Goal: Task Accomplishment & Management: Manage account settings

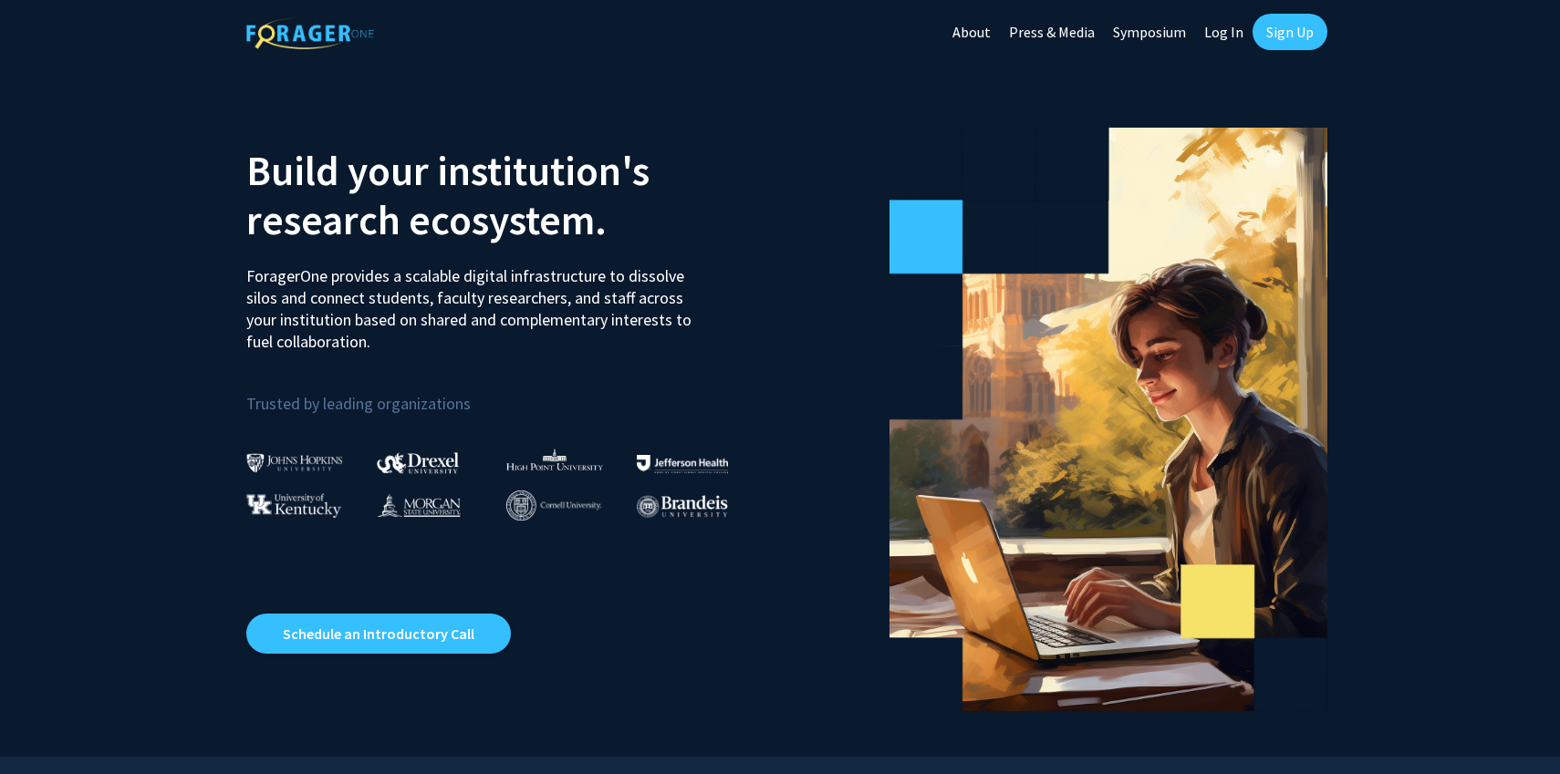
click at [1217, 36] on link "Log In" at bounding box center [1223, 32] width 57 height 64
select select
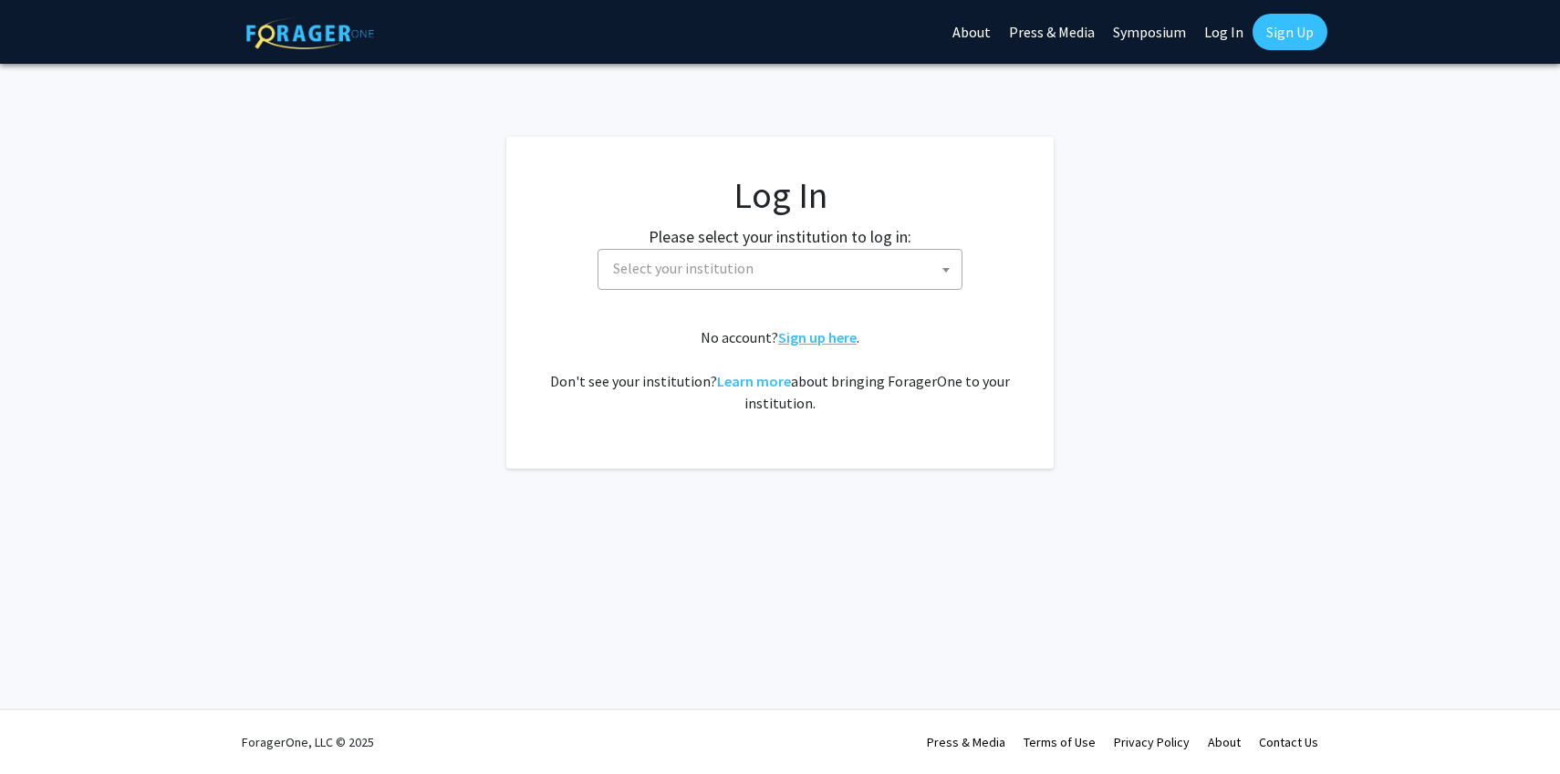
click at [818, 336] on link "Sign up here" at bounding box center [817, 337] width 78 height 18
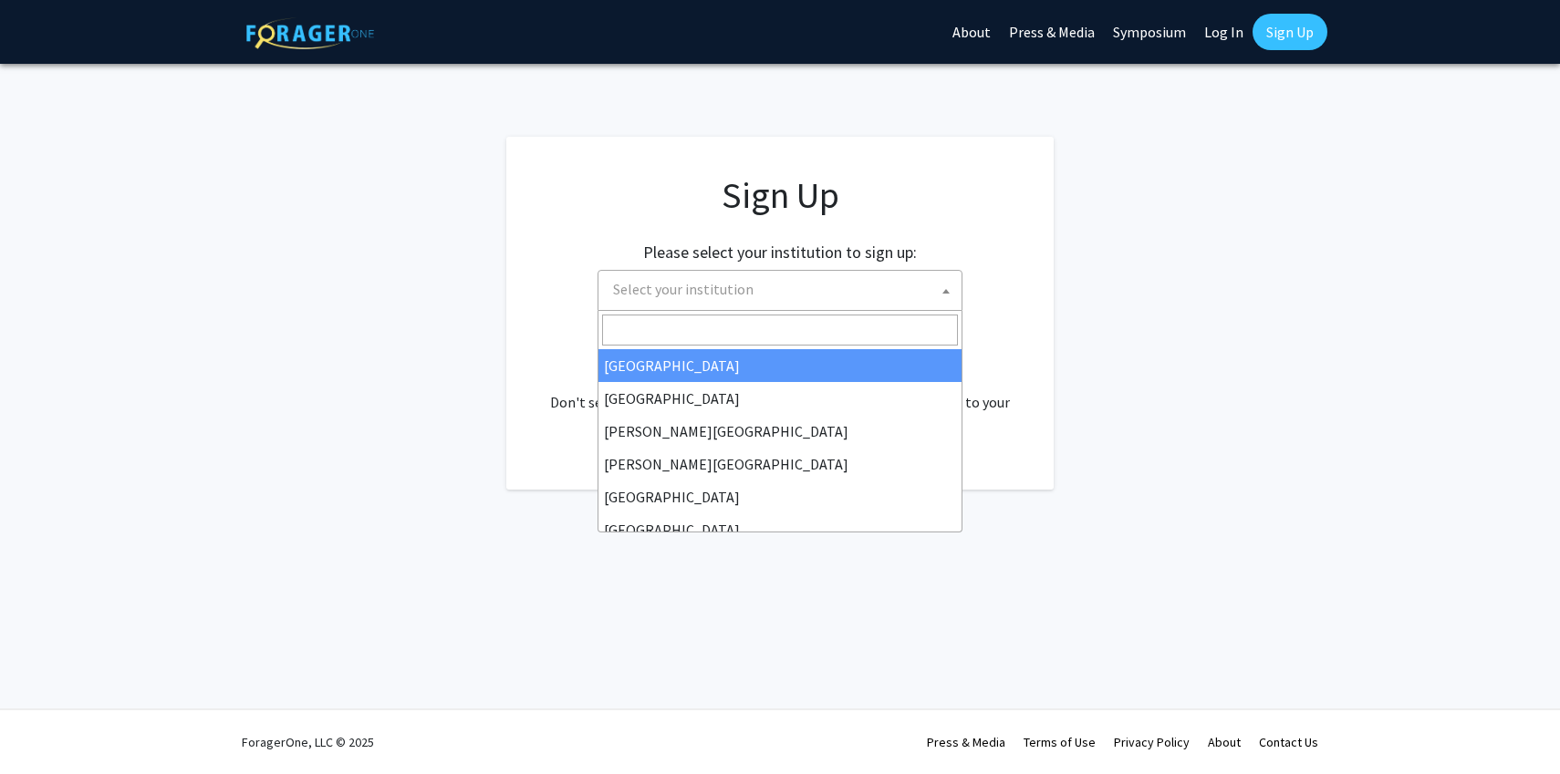
click at [791, 296] on span "Select your institution" at bounding box center [784, 289] width 356 height 37
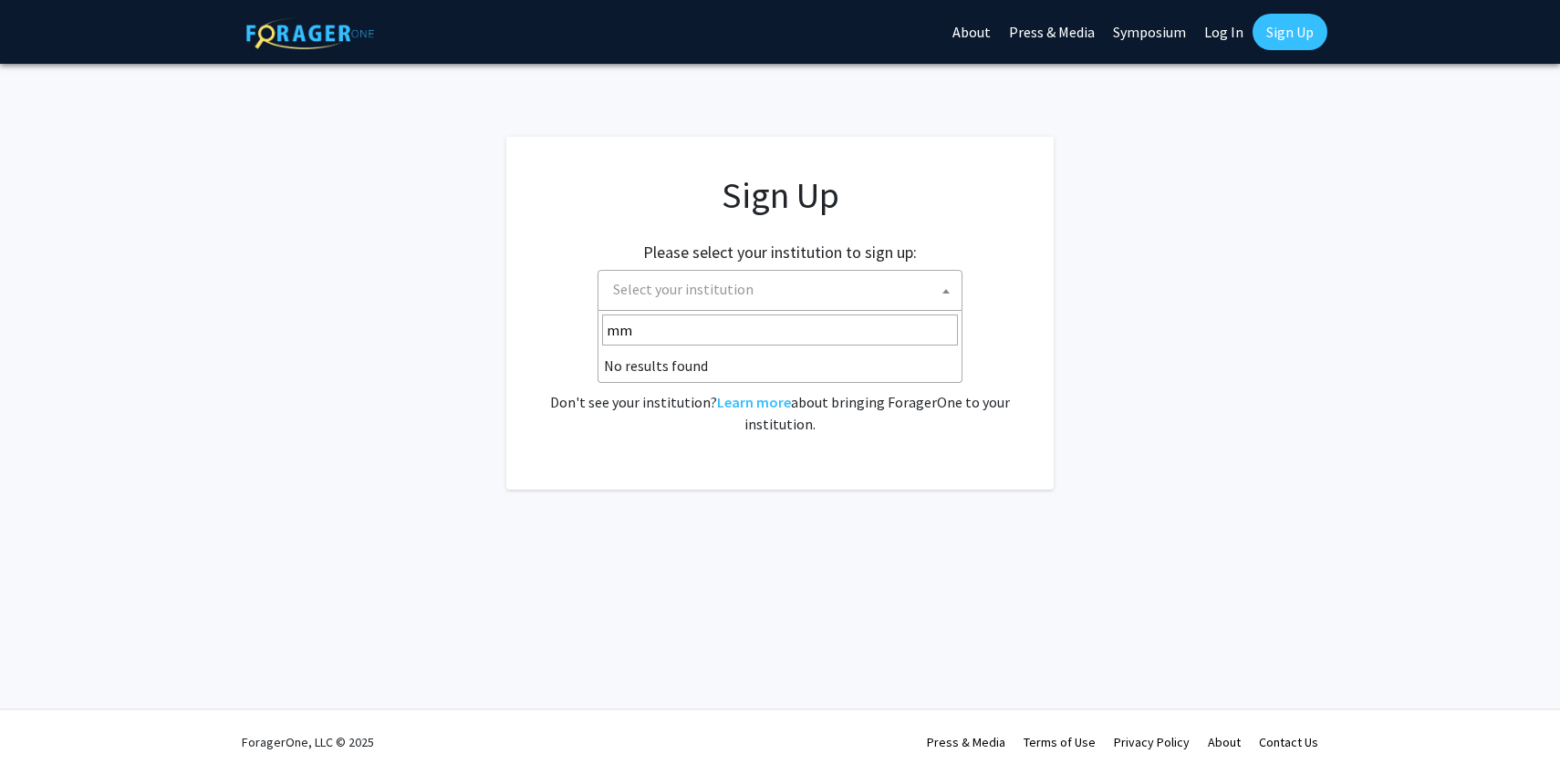
type input "m"
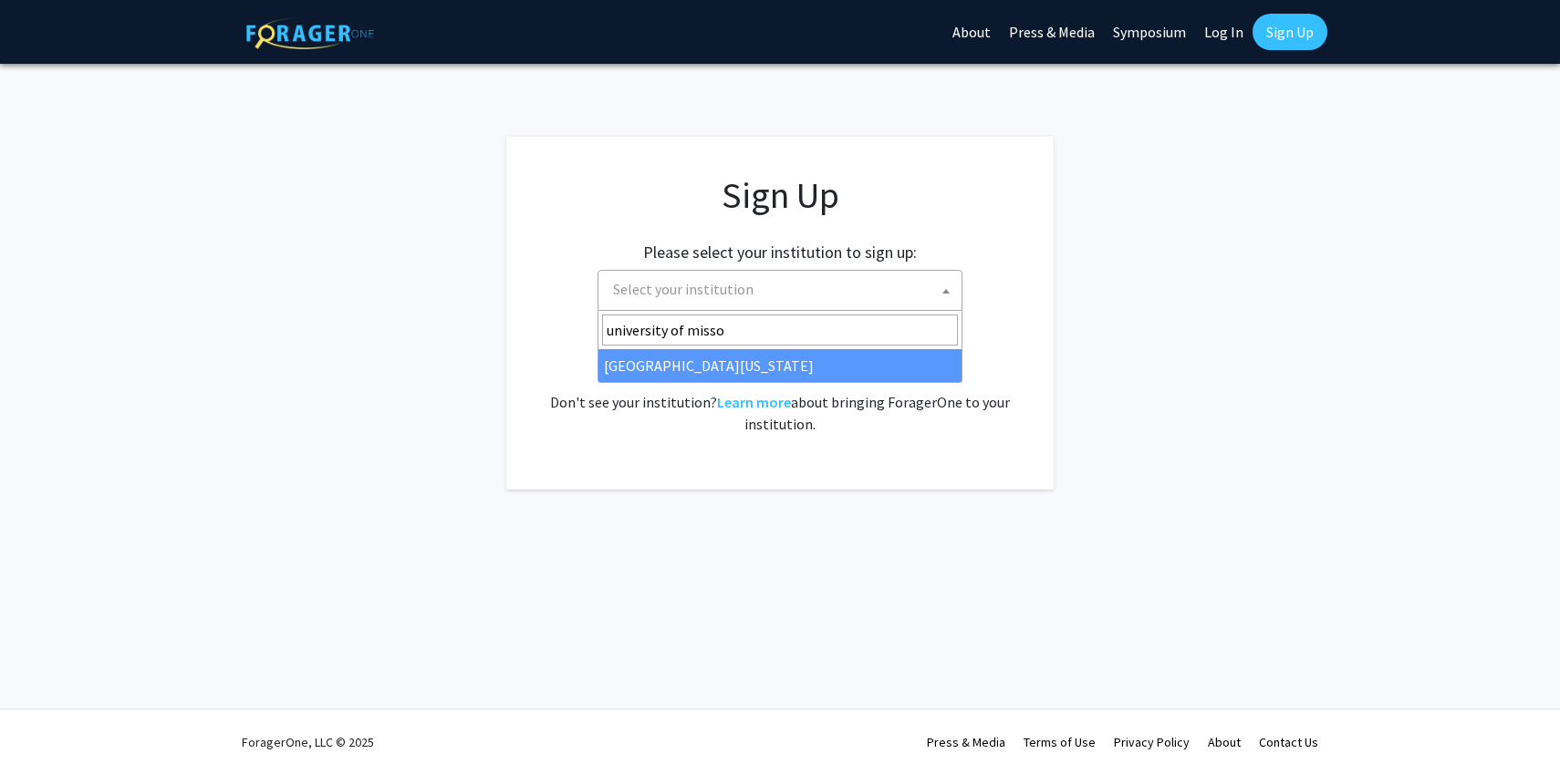
type input "university of misso"
select select "33"
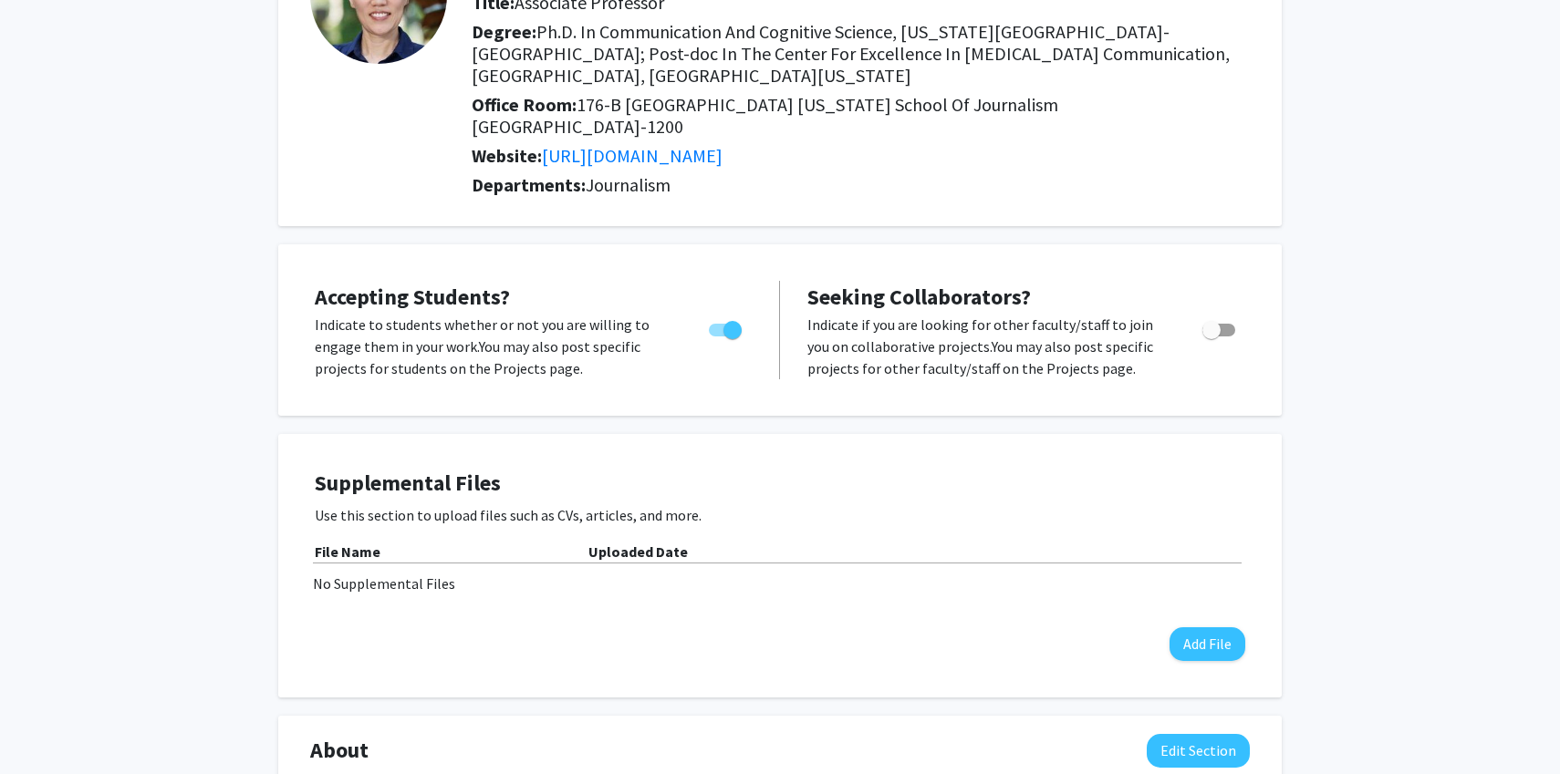
scroll to position [218, 0]
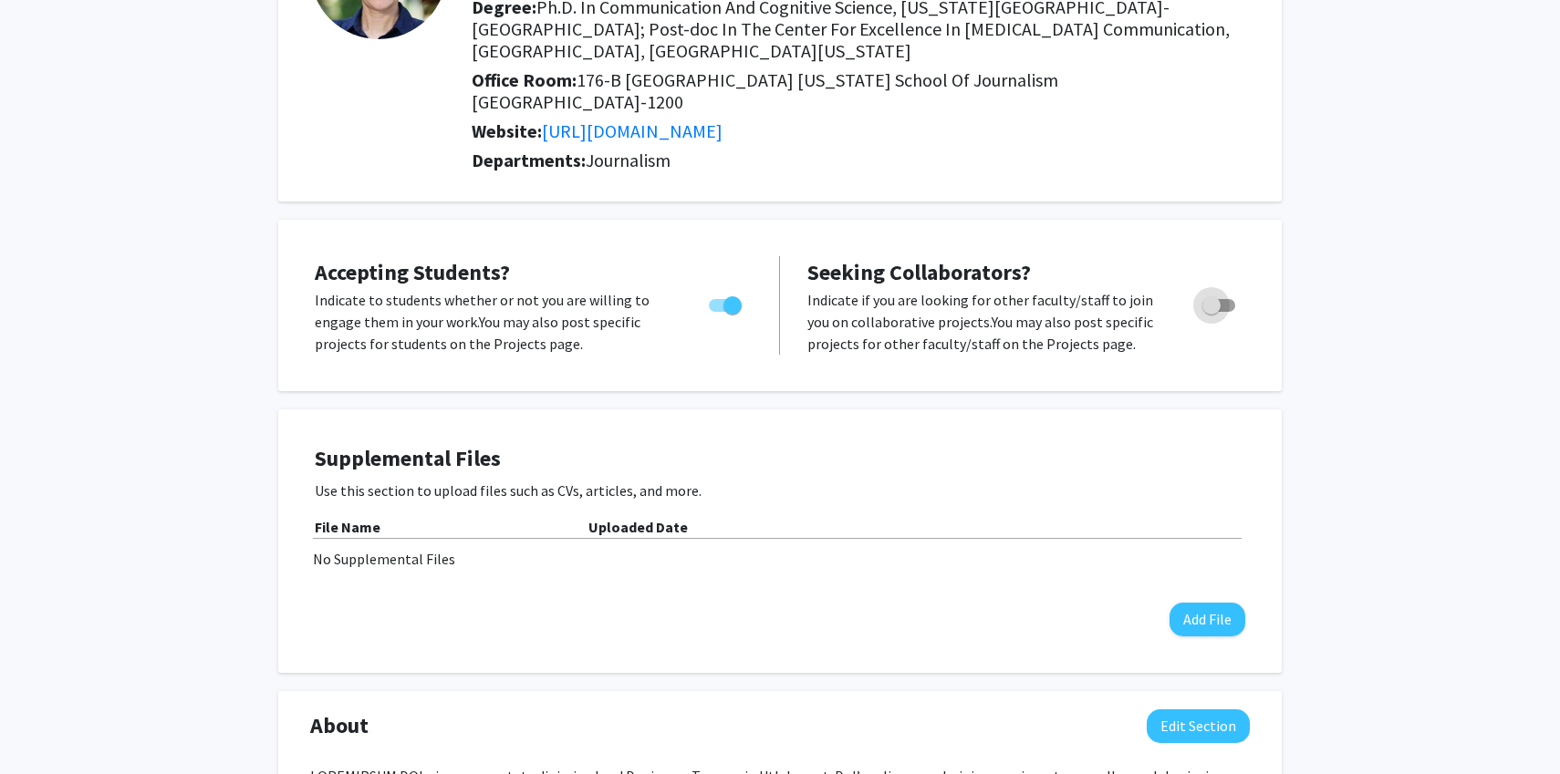
click at [1229, 307] on span "Toggle" at bounding box center [1218, 305] width 33 height 13
click at [1211, 312] on input "Toggle" at bounding box center [1211, 312] width 1 height 1
checkbox input "true"
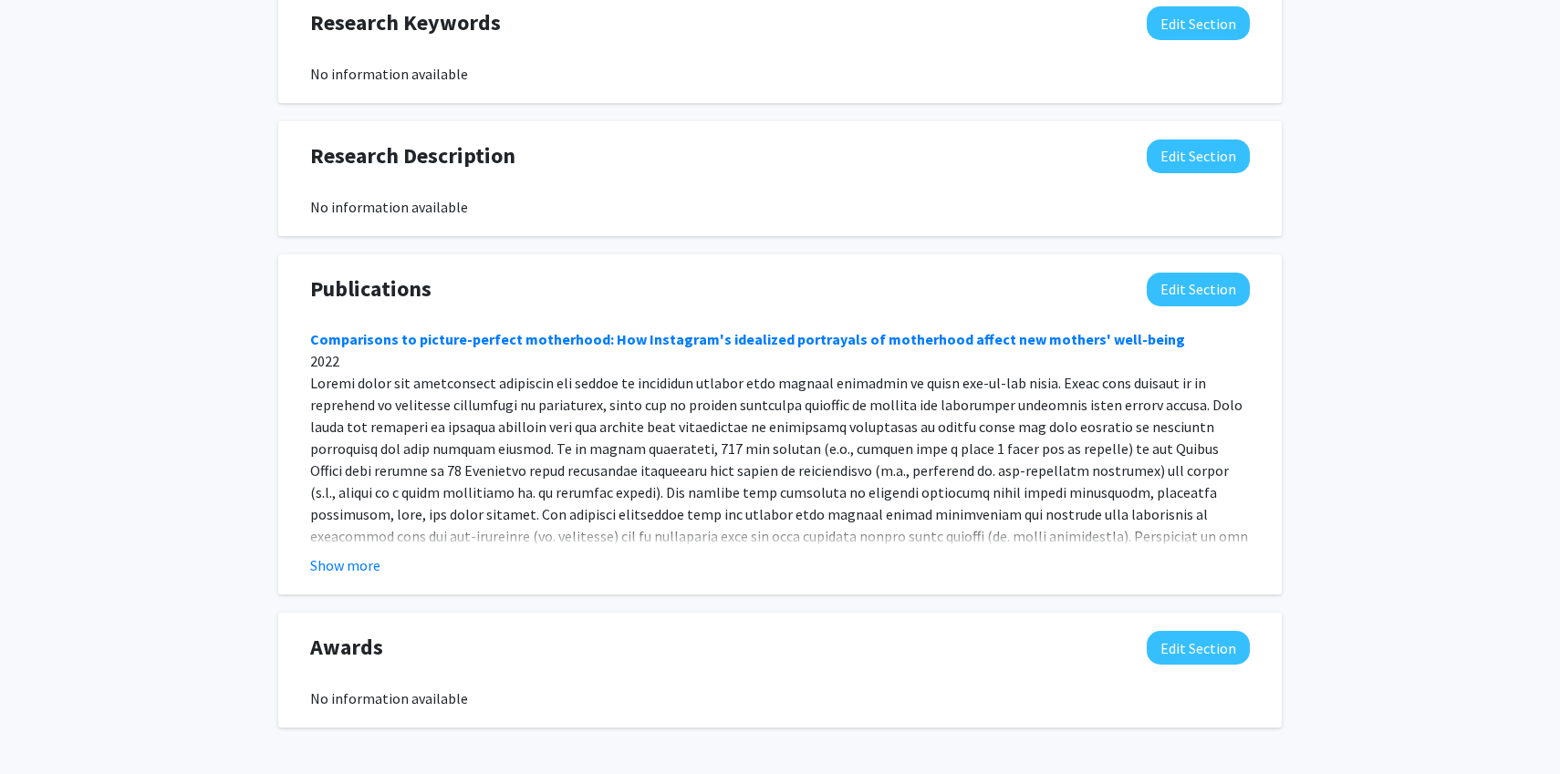
scroll to position [1274, 0]
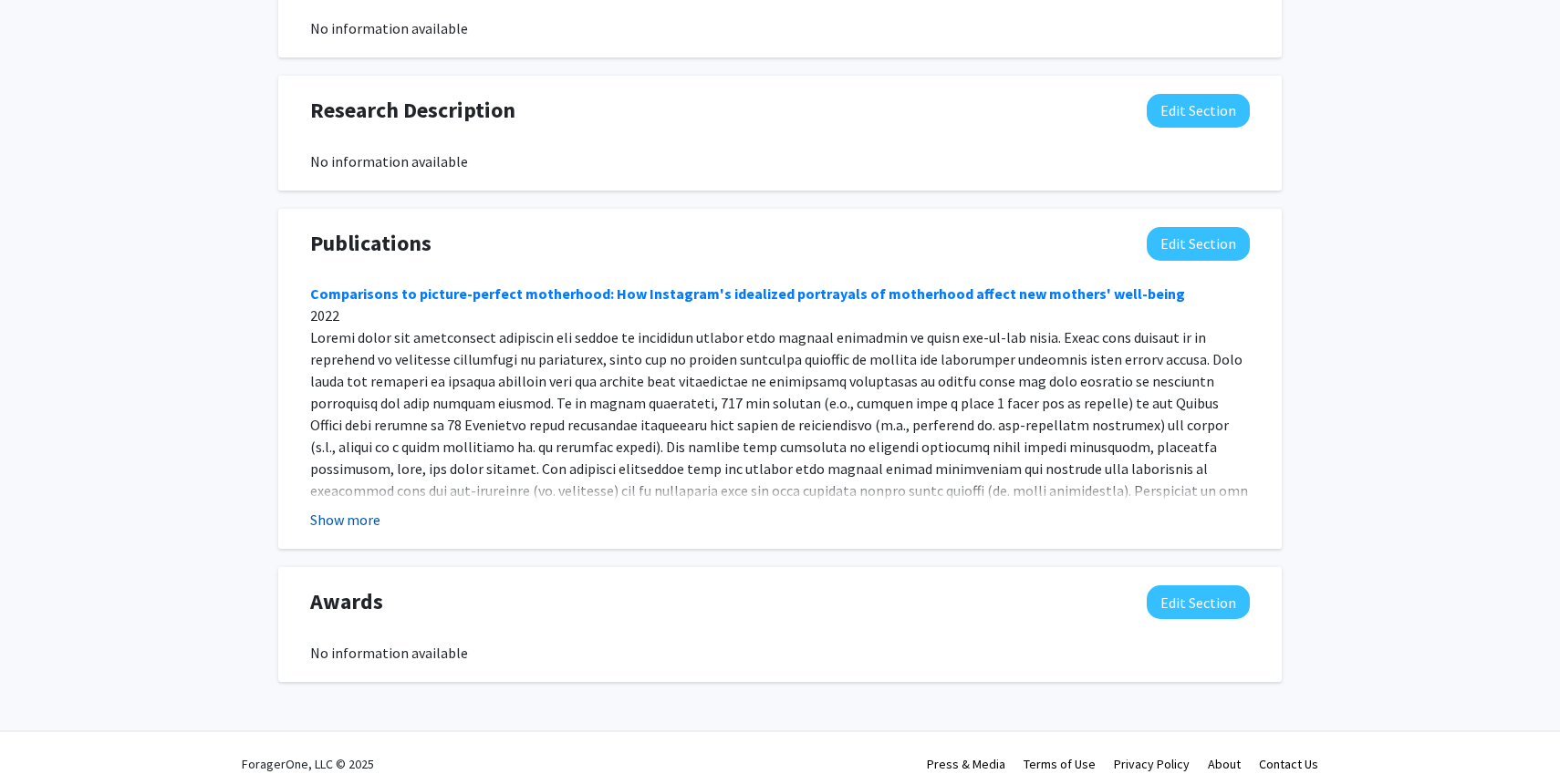
click at [356, 509] on button "Show more" at bounding box center [345, 520] width 70 height 22
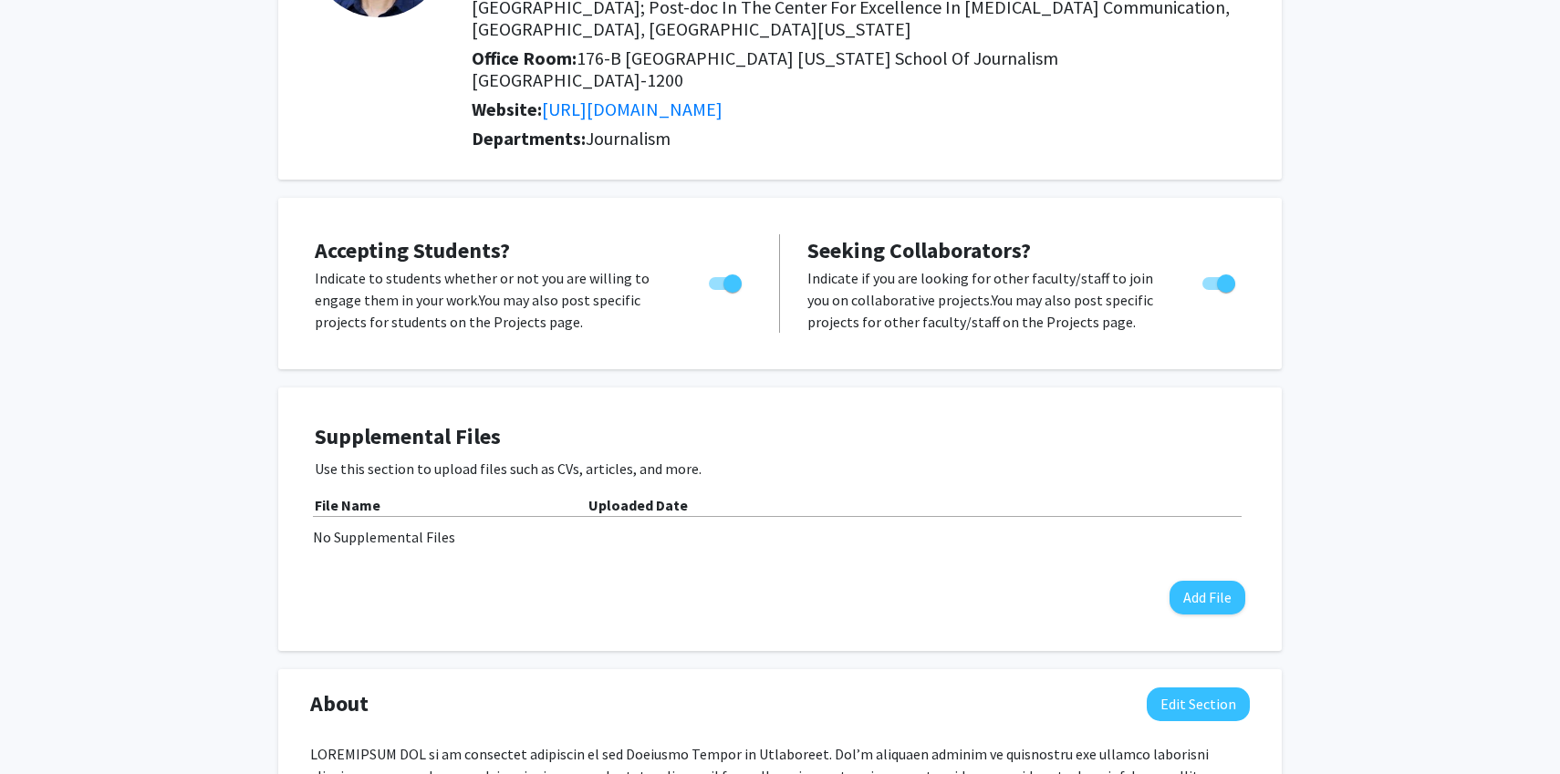
scroll to position [0, 0]
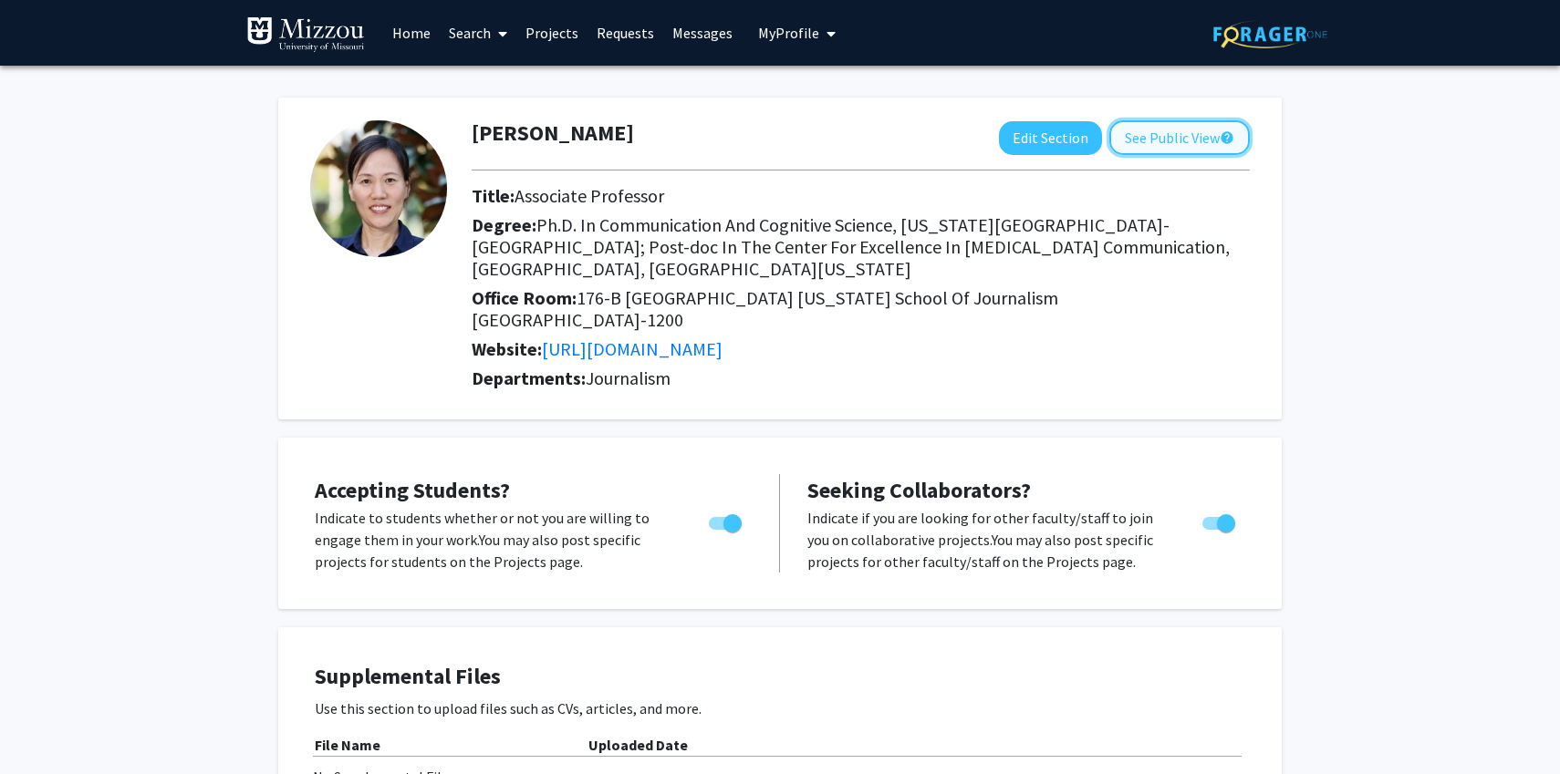
click at [1177, 140] on button "See Public View help" at bounding box center [1179, 137] width 140 height 35
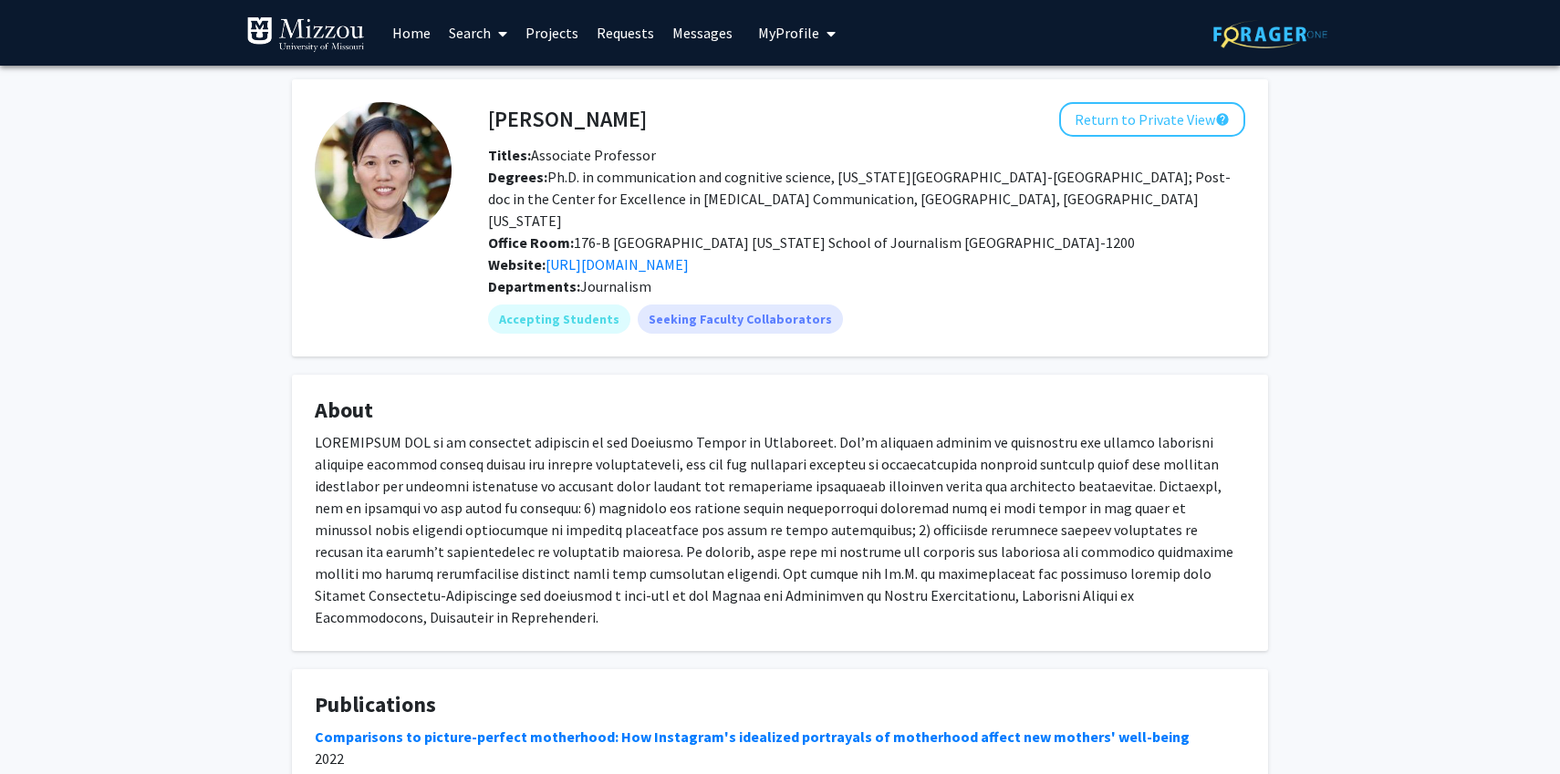
click at [541, 31] on link "Projects" at bounding box center [551, 33] width 71 height 64
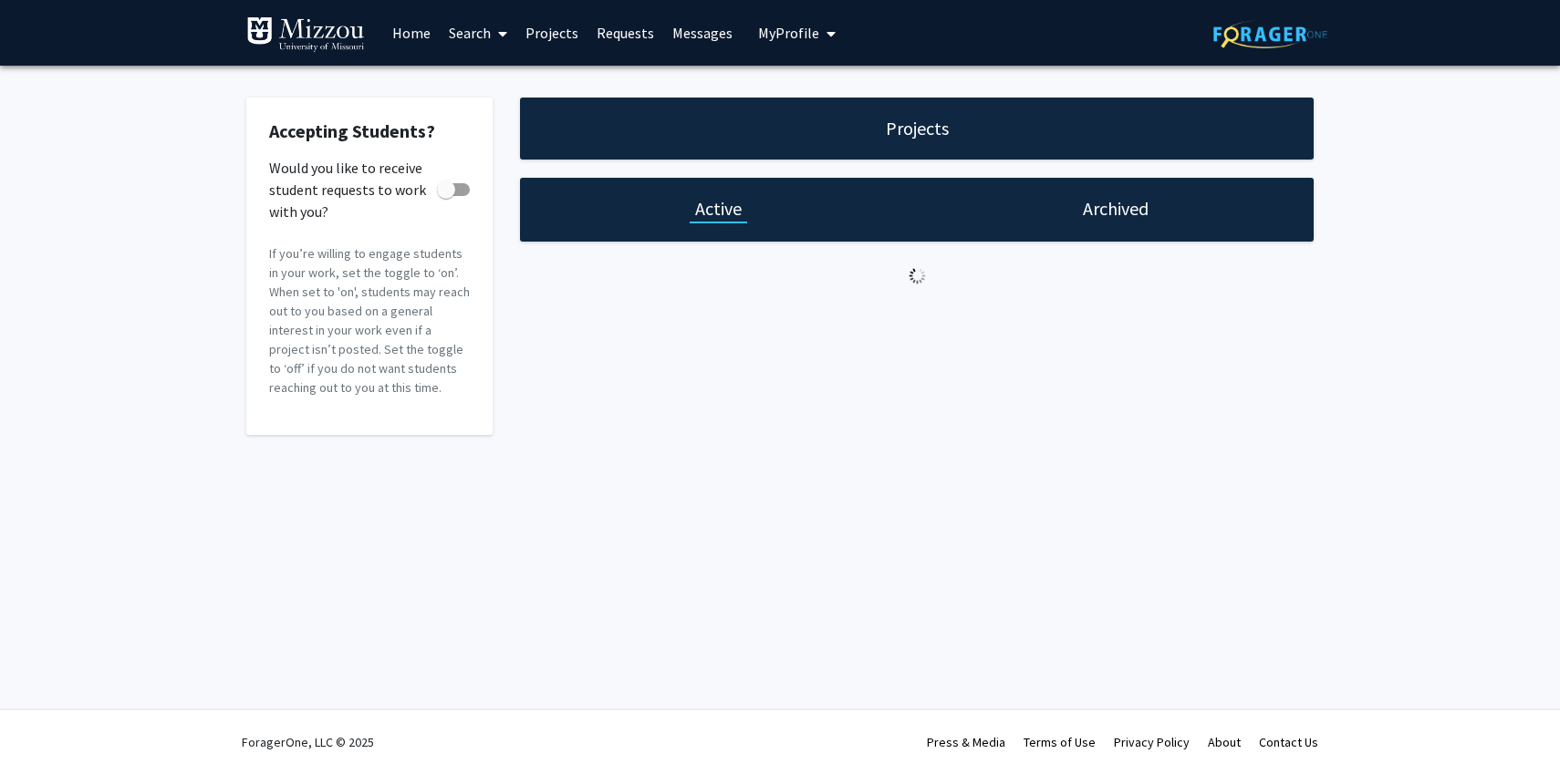
checkbox input "true"
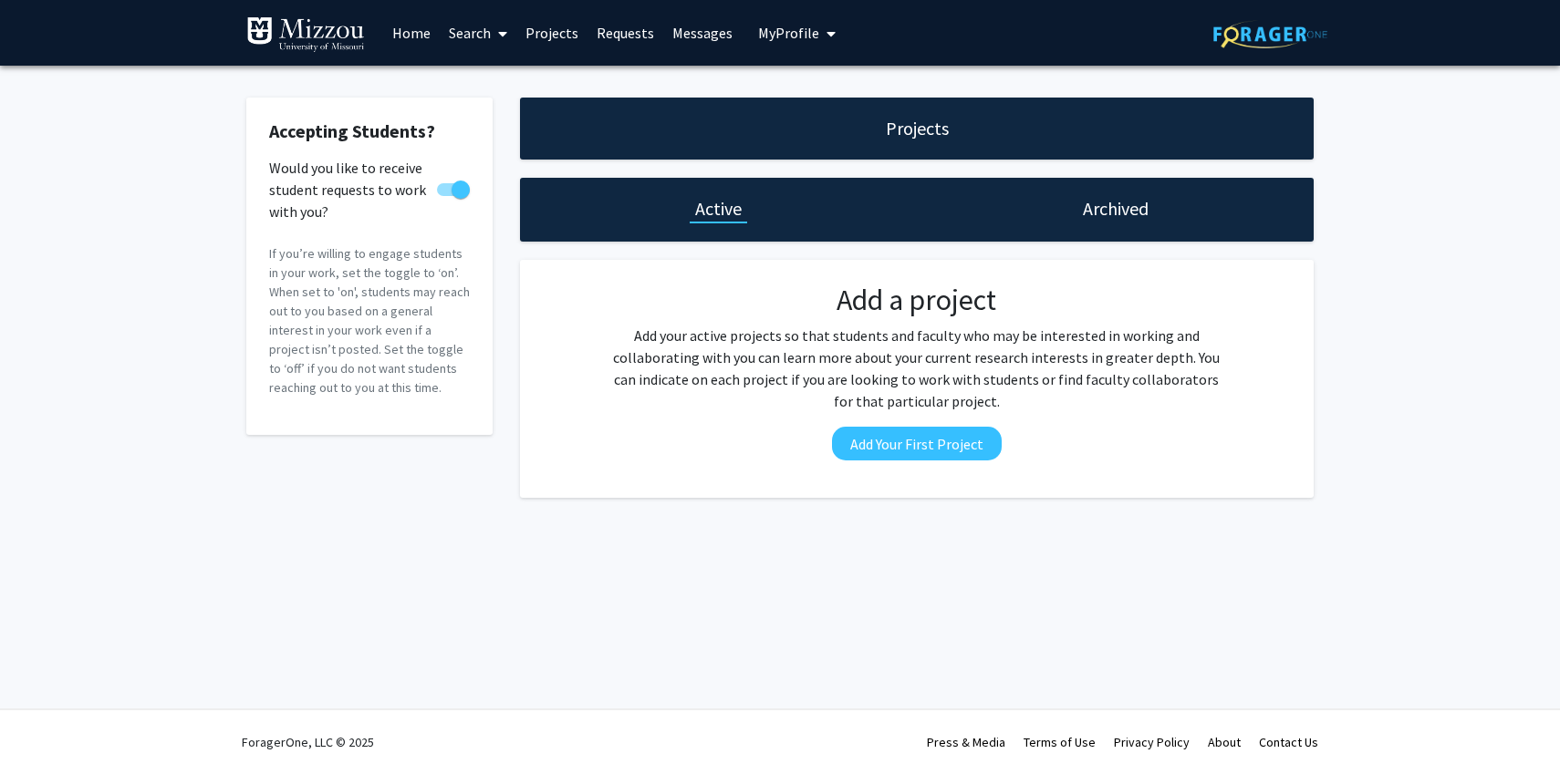
click at [613, 34] on link "Requests" at bounding box center [625, 33] width 76 height 64
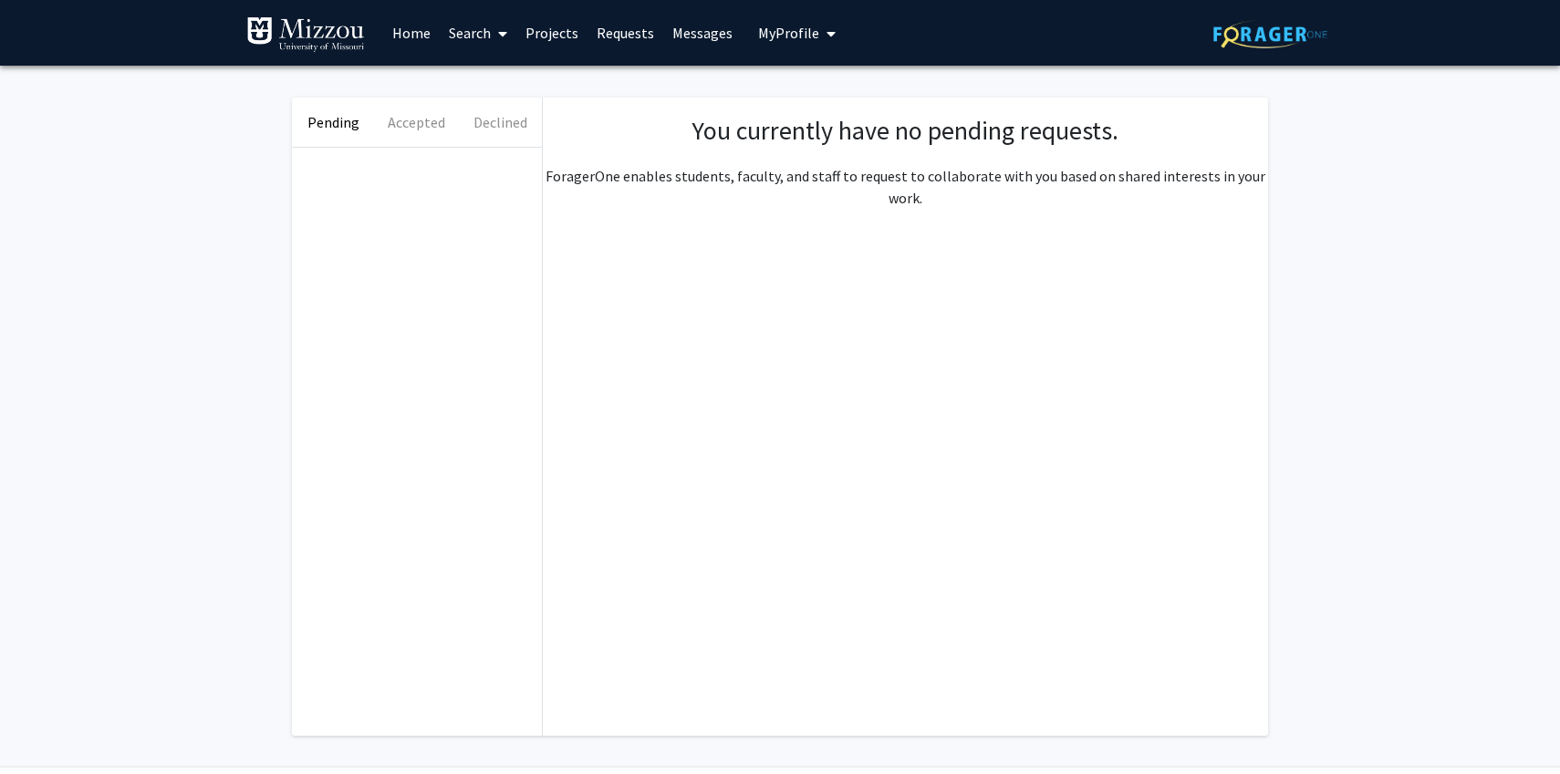
click at [684, 34] on link "Messages" at bounding box center [702, 33] width 78 height 64
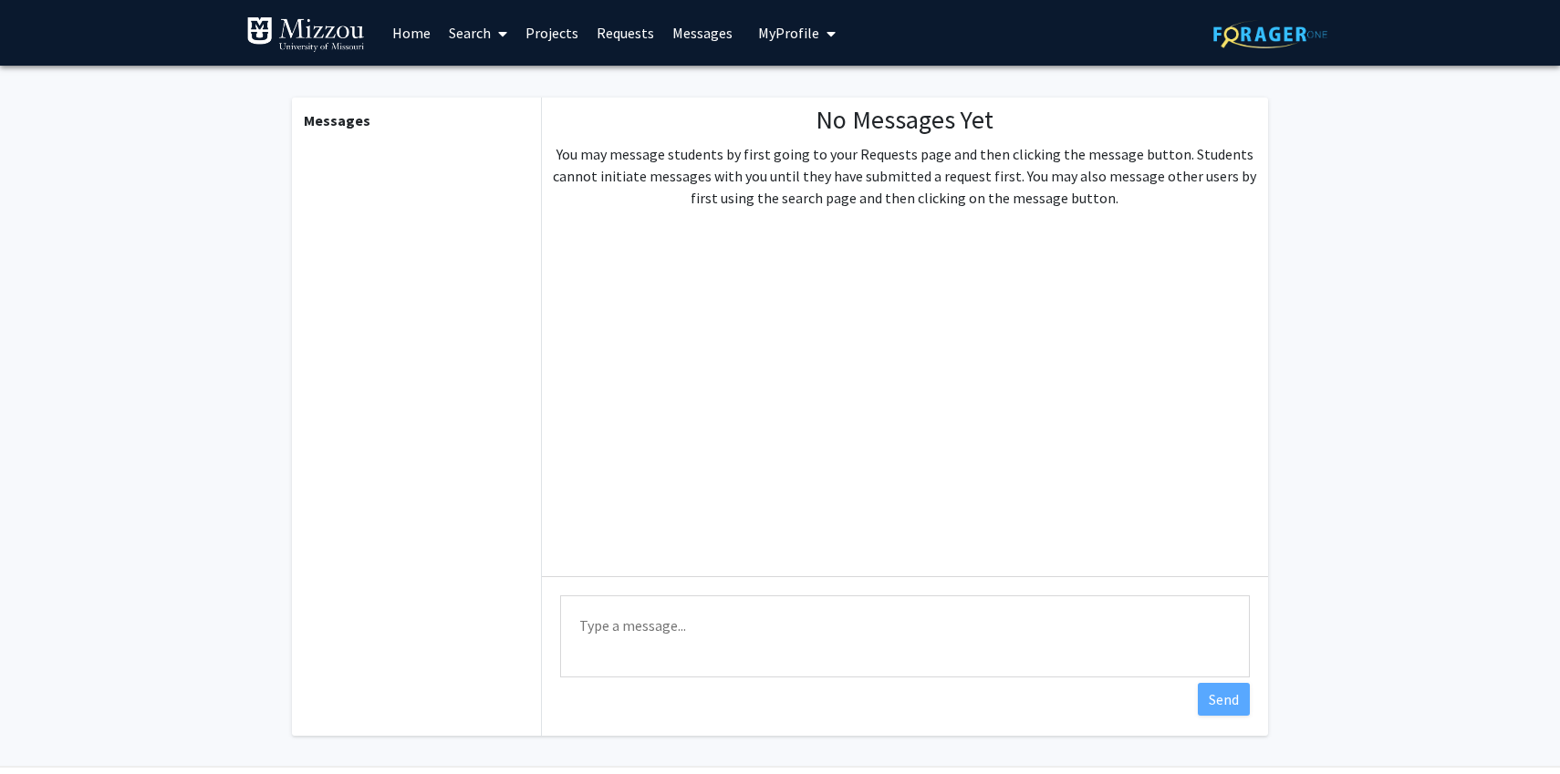
click at [753, 36] on button "My Profile" at bounding box center [797, 33] width 88 height 66
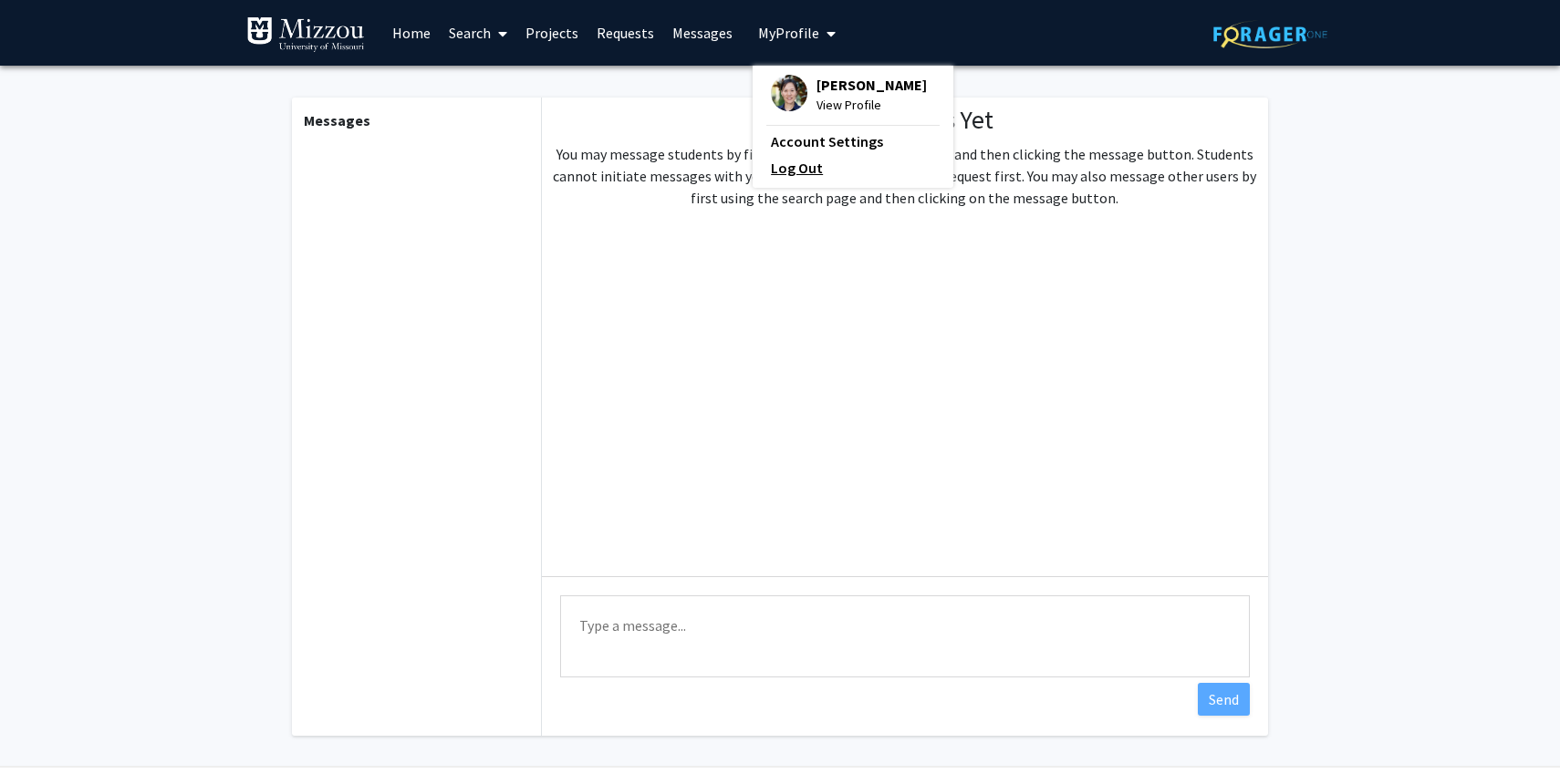
click at [806, 165] on link "Log Out" at bounding box center [853, 168] width 164 height 22
